Goal: Task Accomplishment & Management: Complete application form

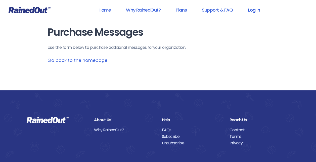
click at [253, 8] on link "Log In" at bounding box center [253, 9] width 25 height 11
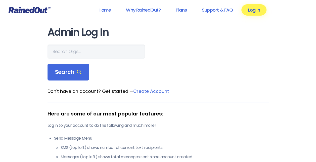
click at [261, 11] on link "Log In" at bounding box center [253, 9] width 25 height 11
click at [256, 7] on link "Log In" at bounding box center [253, 9] width 25 height 11
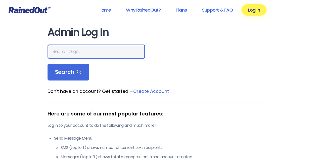
click at [99, 49] on input "text" at bounding box center [95, 51] width 97 height 14
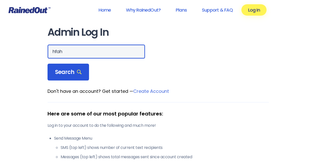
type input "hfah"
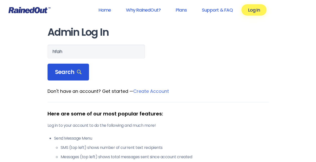
click at [72, 74] on span "Search" at bounding box center [68, 72] width 27 height 7
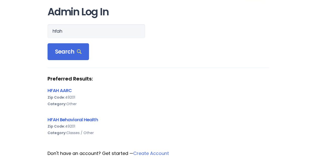
scroll to position [21, 0]
click at [73, 117] on link "HFAH Behavioral Health" at bounding box center [72, 119] width 50 height 6
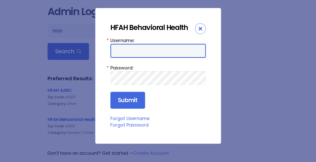
click at [129, 54] on input "Username:" at bounding box center [157, 51] width 95 height 14
type input "Nhuebn1"
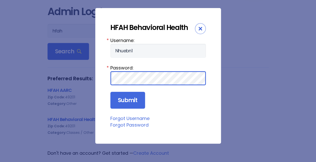
click at [110, 92] on input "Submit" at bounding box center [127, 100] width 35 height 17
